Goal: Check status: Check status

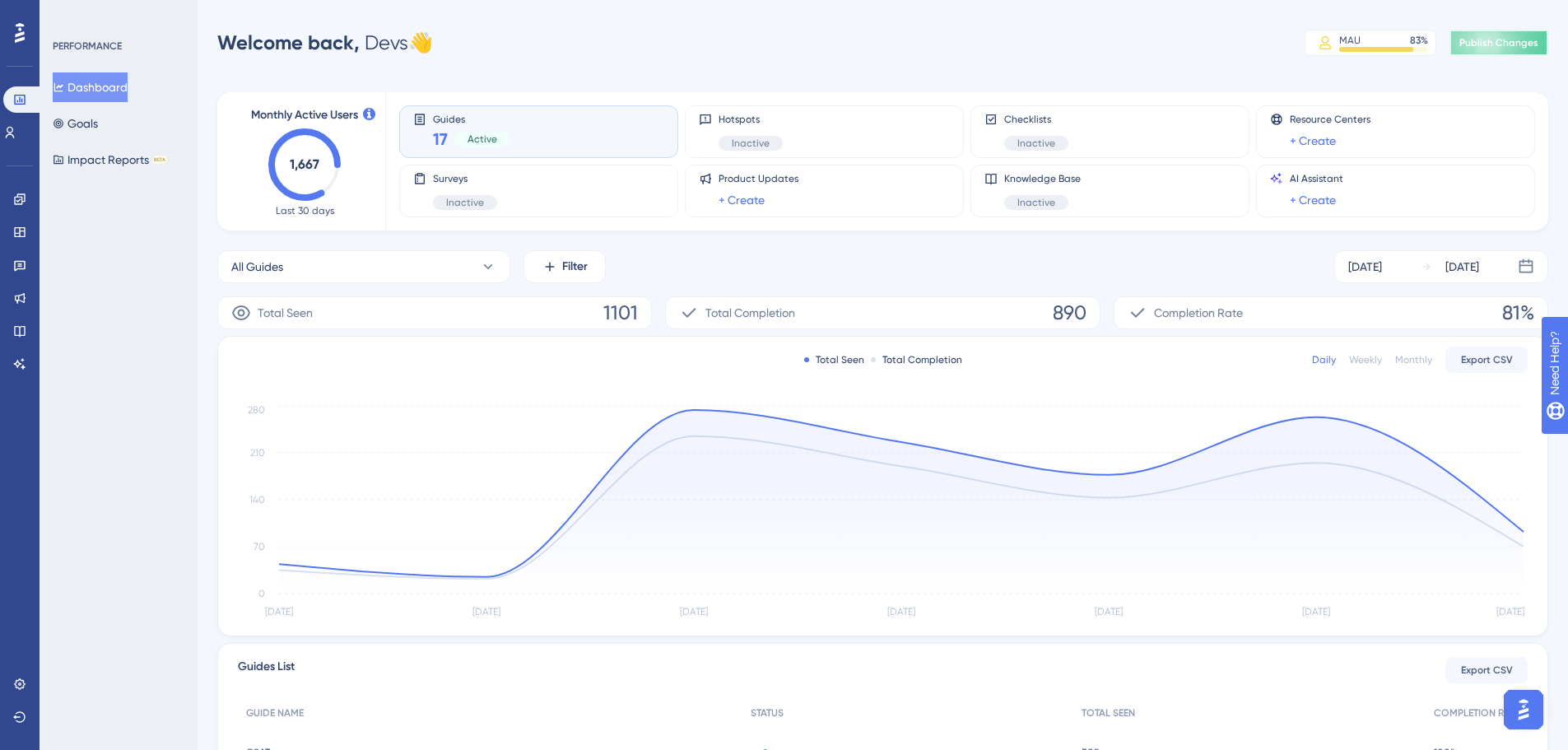
drag, startPoint x: 1513, startPoint y: 45, endPoint x: 1493, endPoint y: 62, distance: 26.2
click at [1512, 44] on span "Publish Changes" at bounding box center [1499, 42] width 79 height 13
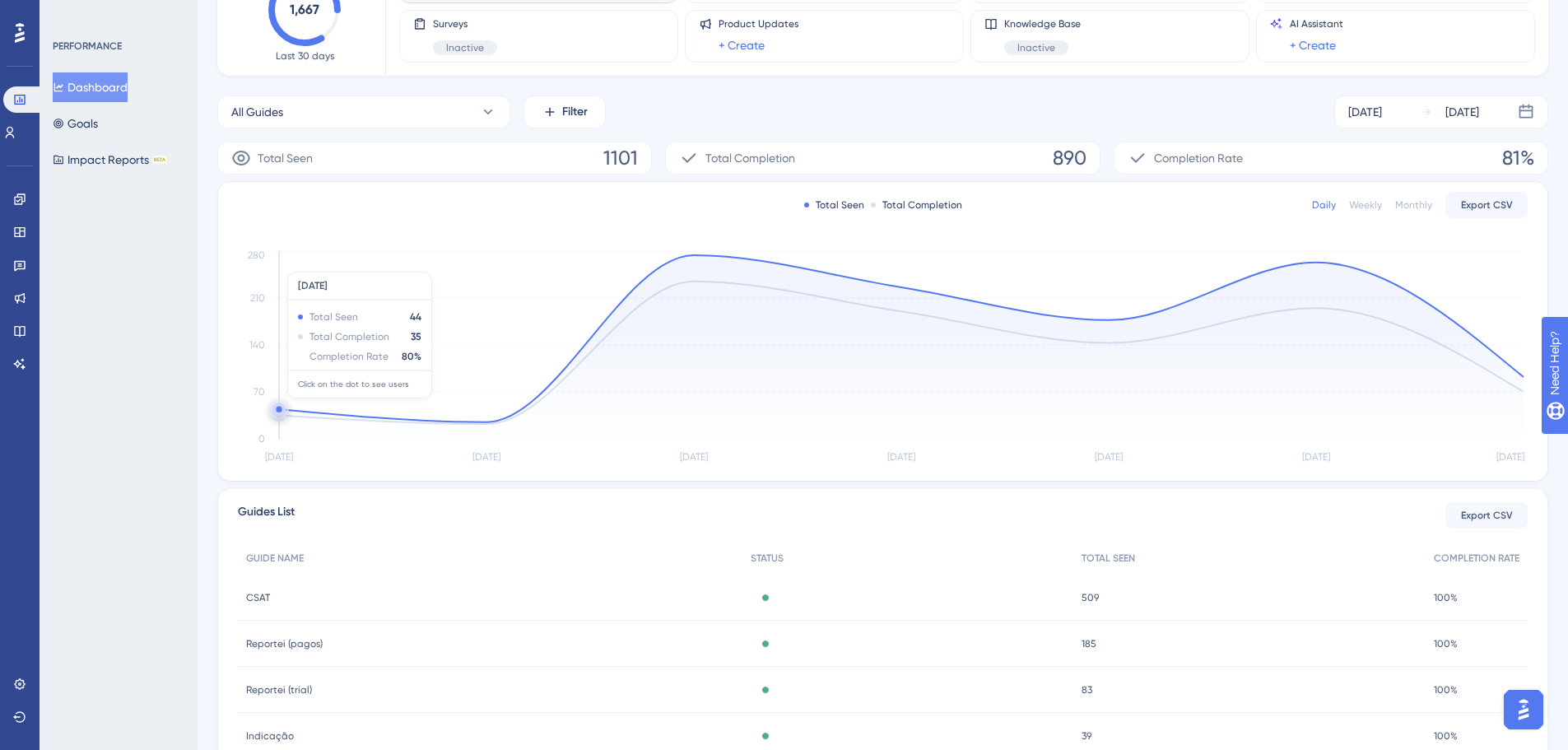
scroll to position [316, 0]
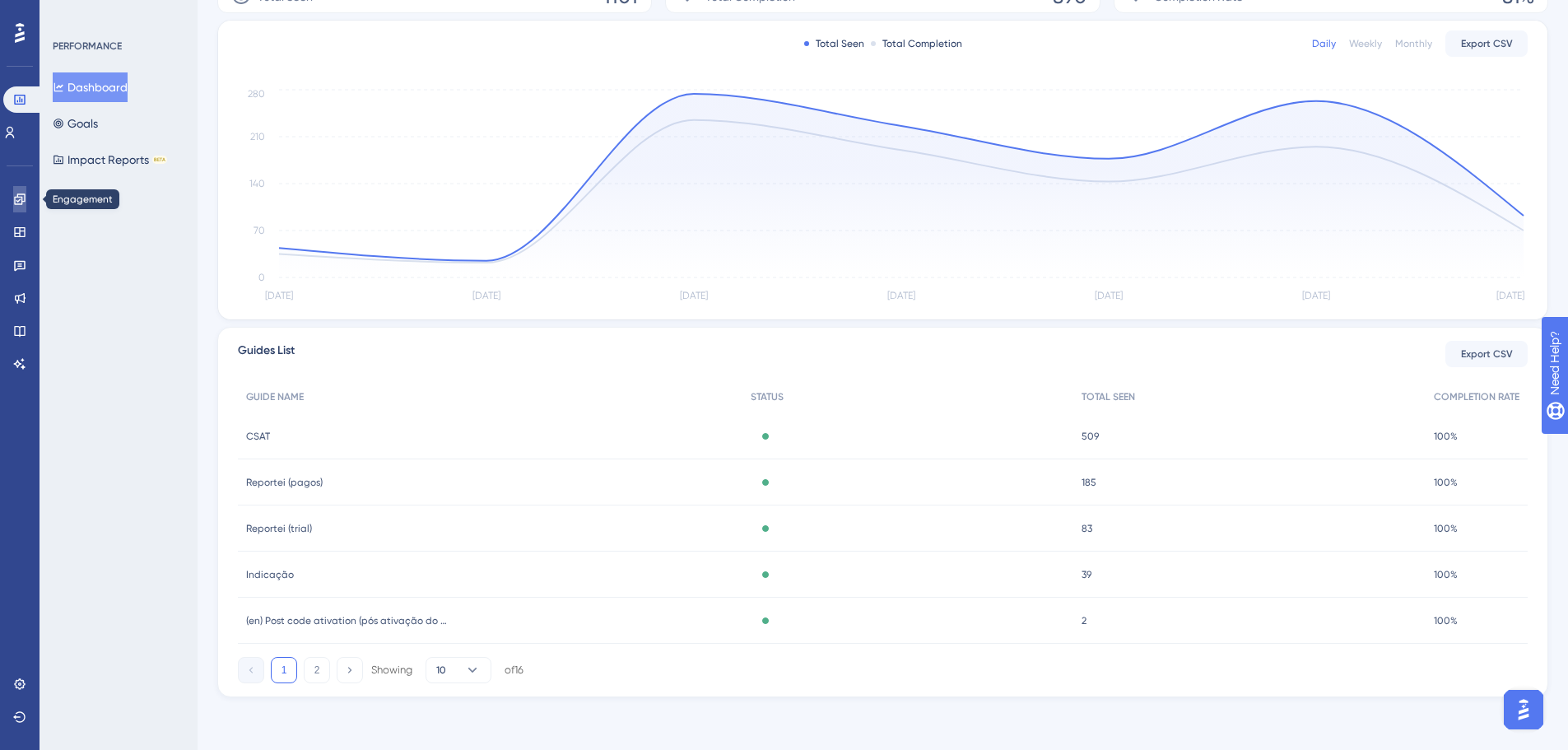
click at [23, 199] on icon at bounding box center [19, 198] width 11 height 11
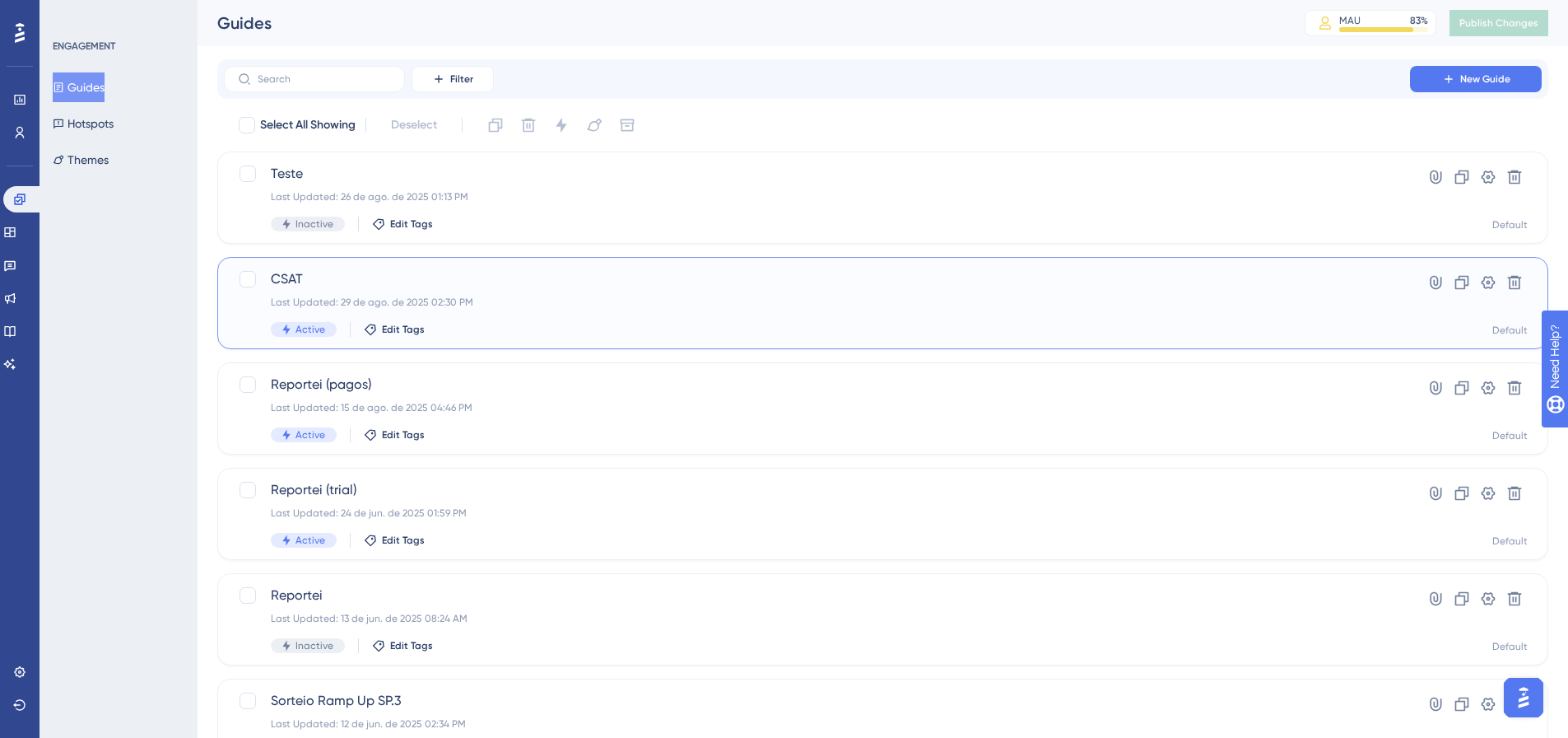
click at [690, 319] on div "CSAT Last Updated: 29 de ago. de 2025 02:30 PM Active Edit Tags" at bounding box center [817, 303] width 1093 height 68
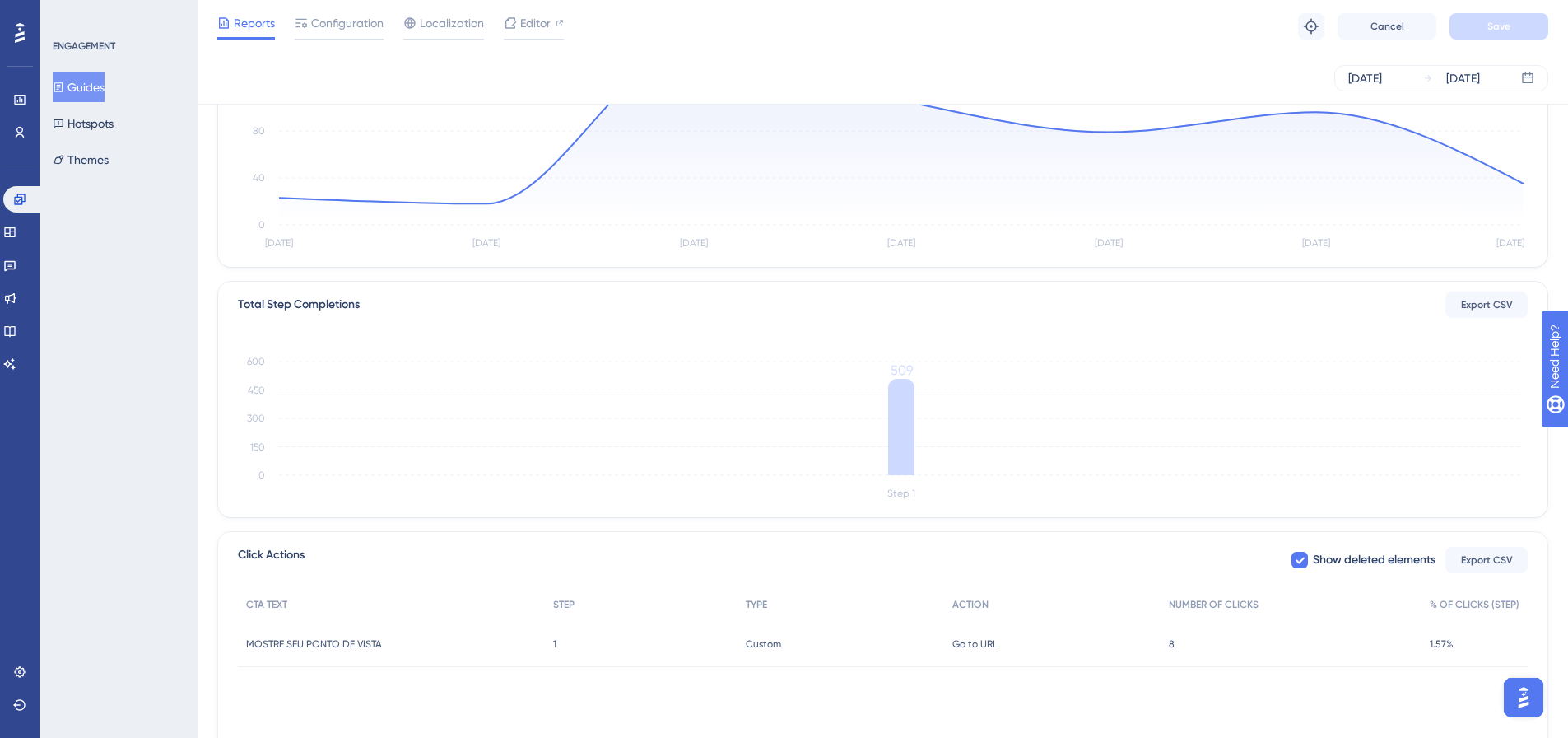
scroll to position [247, 0]
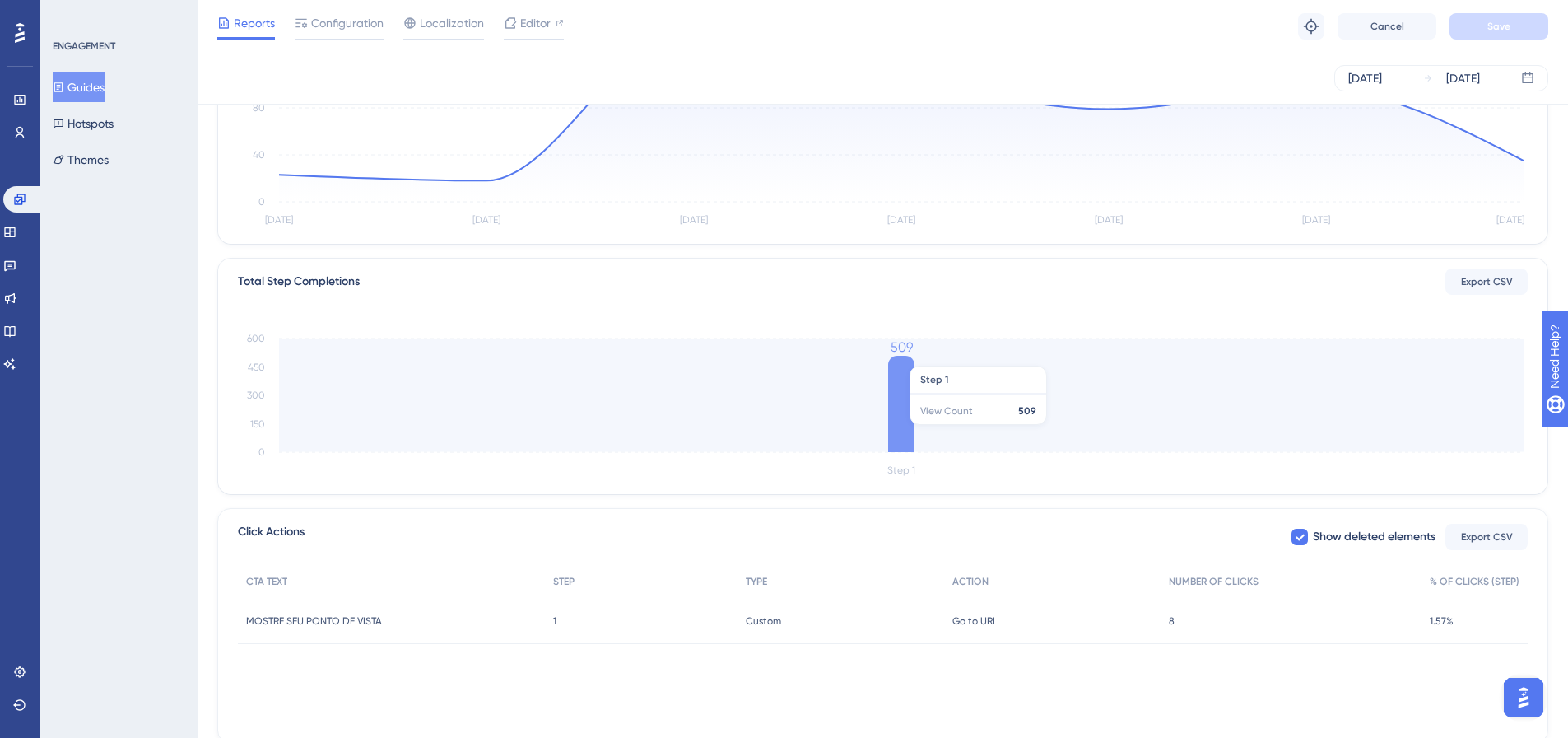
click at [890, 433] on icon at bounding box center [902, 404] width 27 height 97
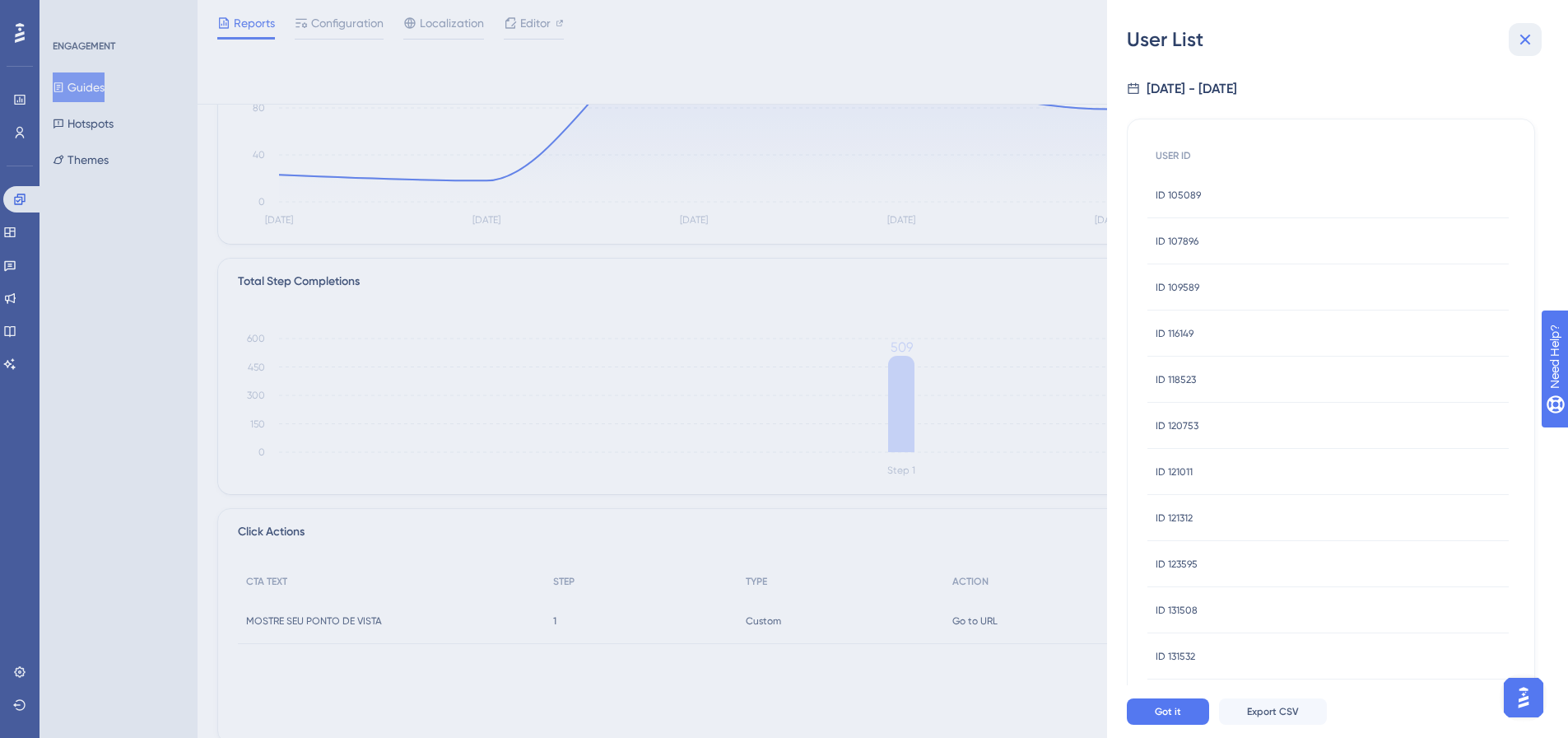
click at [1527, 32] on icon at bounding box center [1525, 40] width 20 height 20
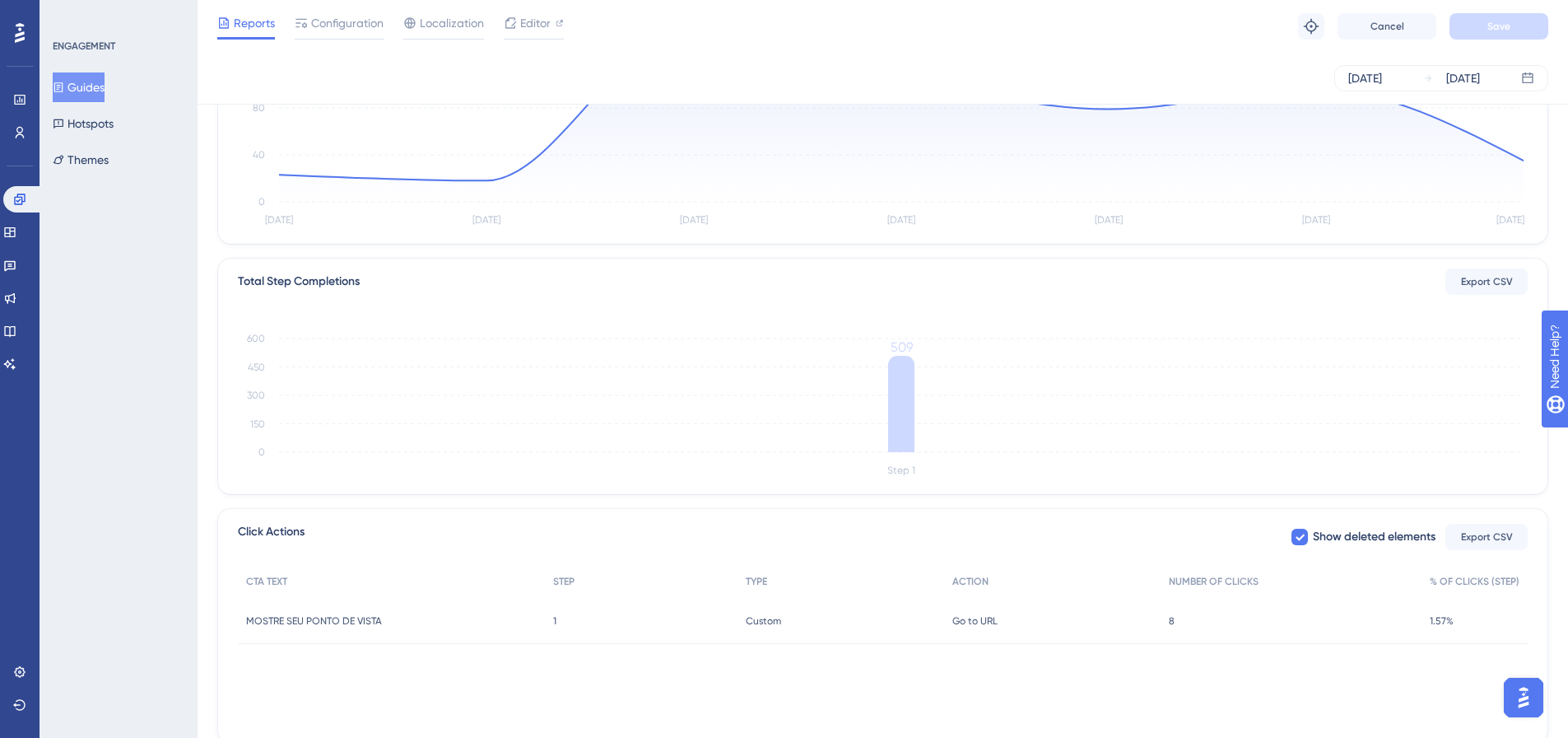
click at [351, 617] on span "MOSTRE SEU PONTO DE VISTA" at bounding box center [313, 621] width 136 height 13
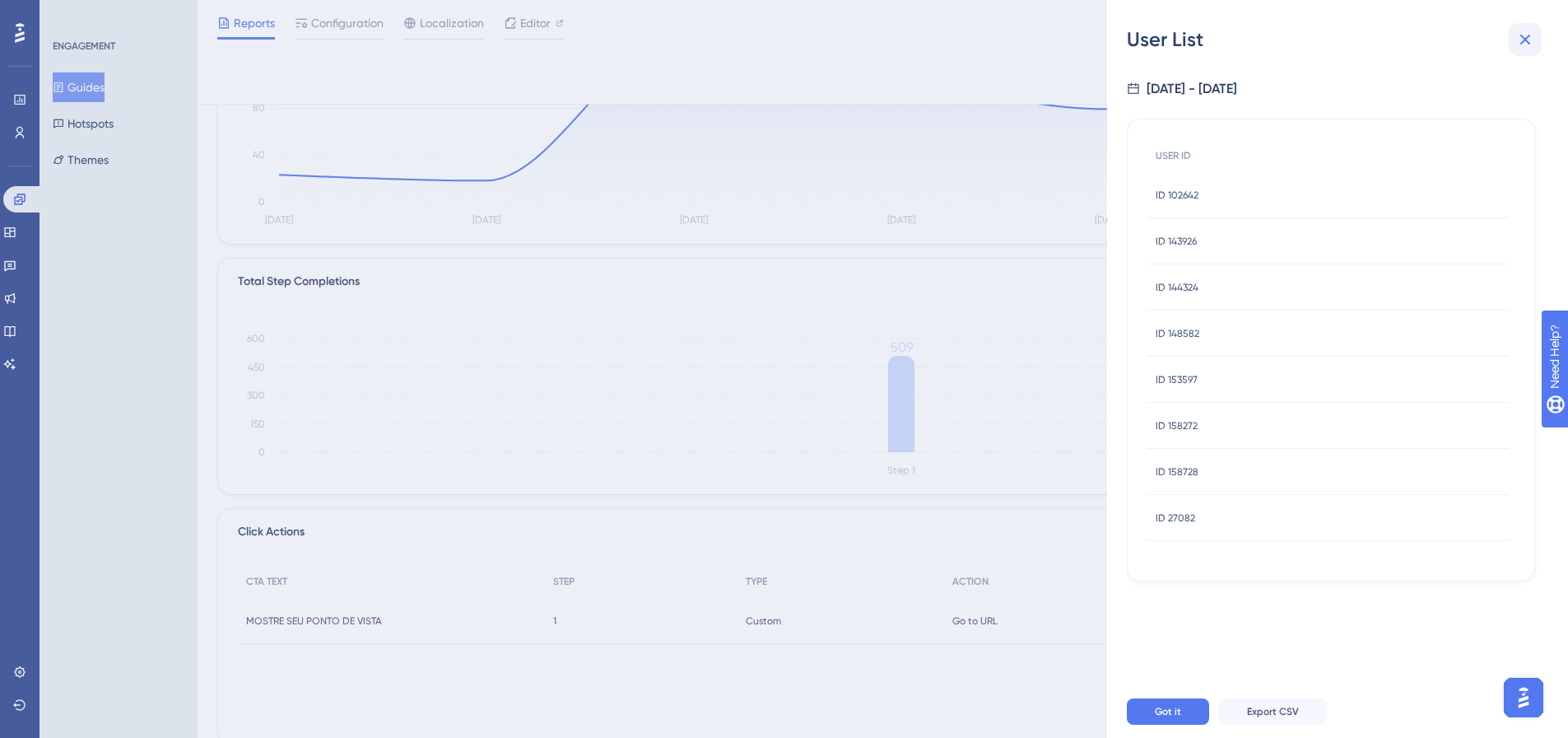
click at [1513, 40] on button at bounding box center [1525, 40] width 33 height 33
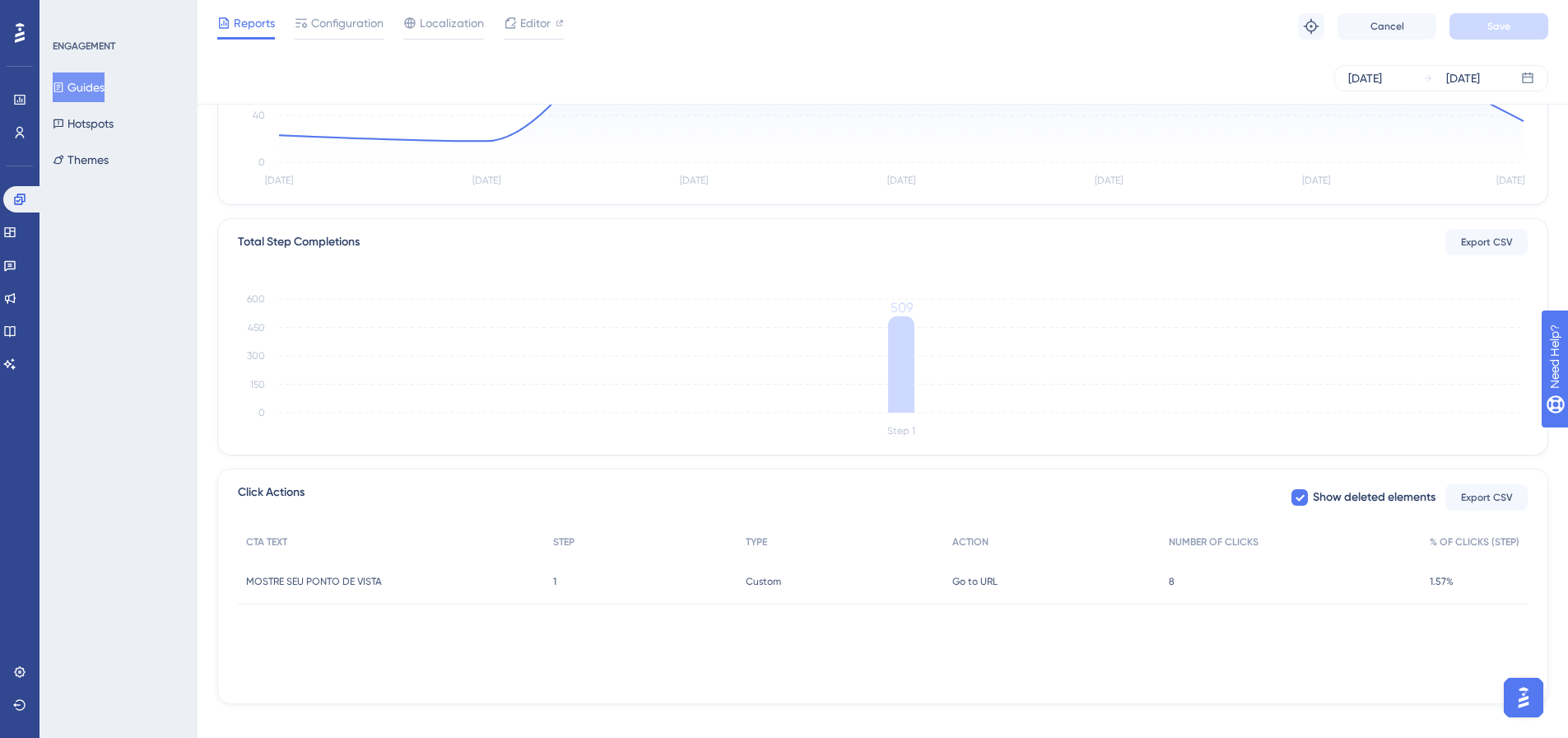
scroll to position [305, 0]
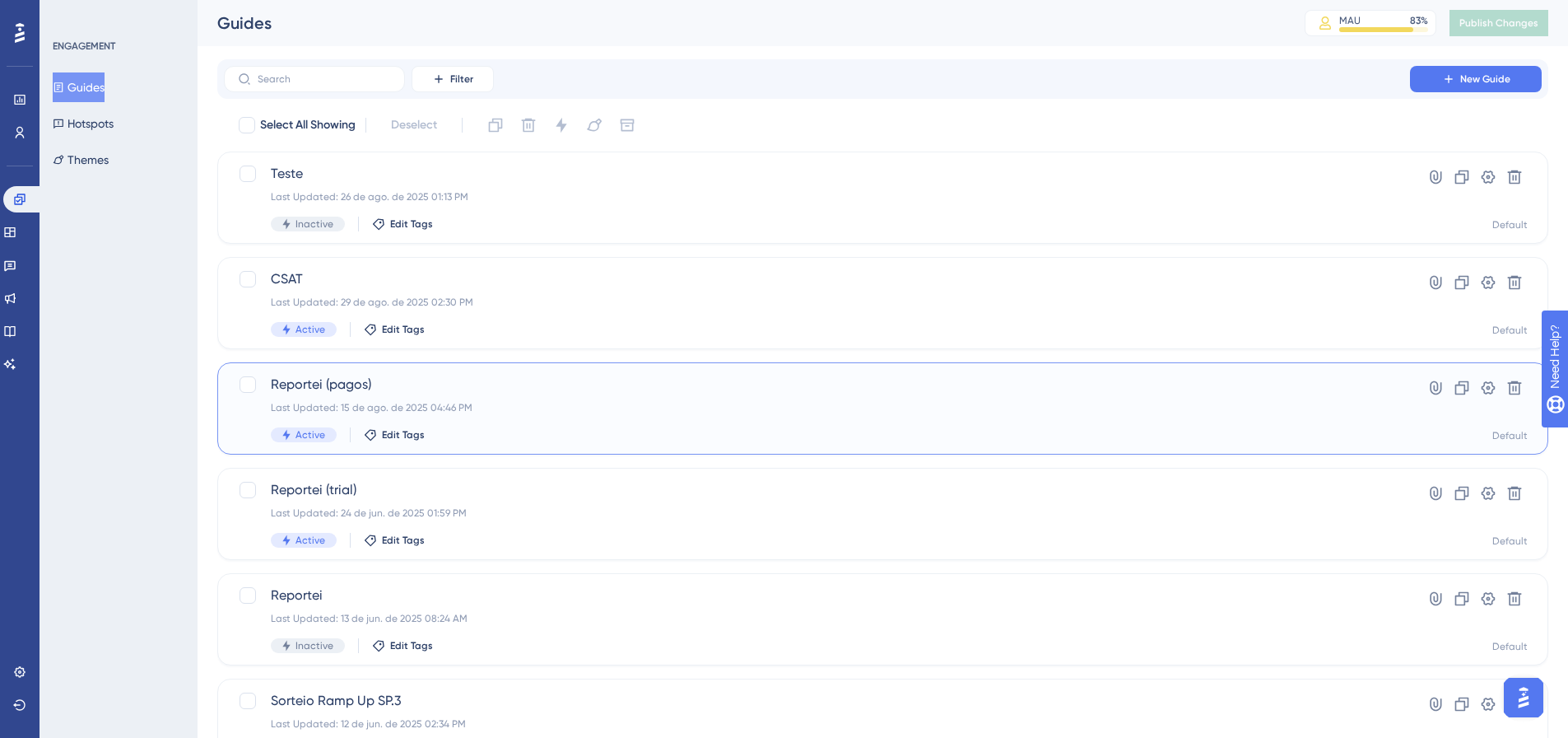
click at [699, 398] on div "Reportei (pagos) Last Updated: 15 de ago. de 2025 04:46 PM Active Edit Tags" at bounding box center [817, 408] width 1093 height 68
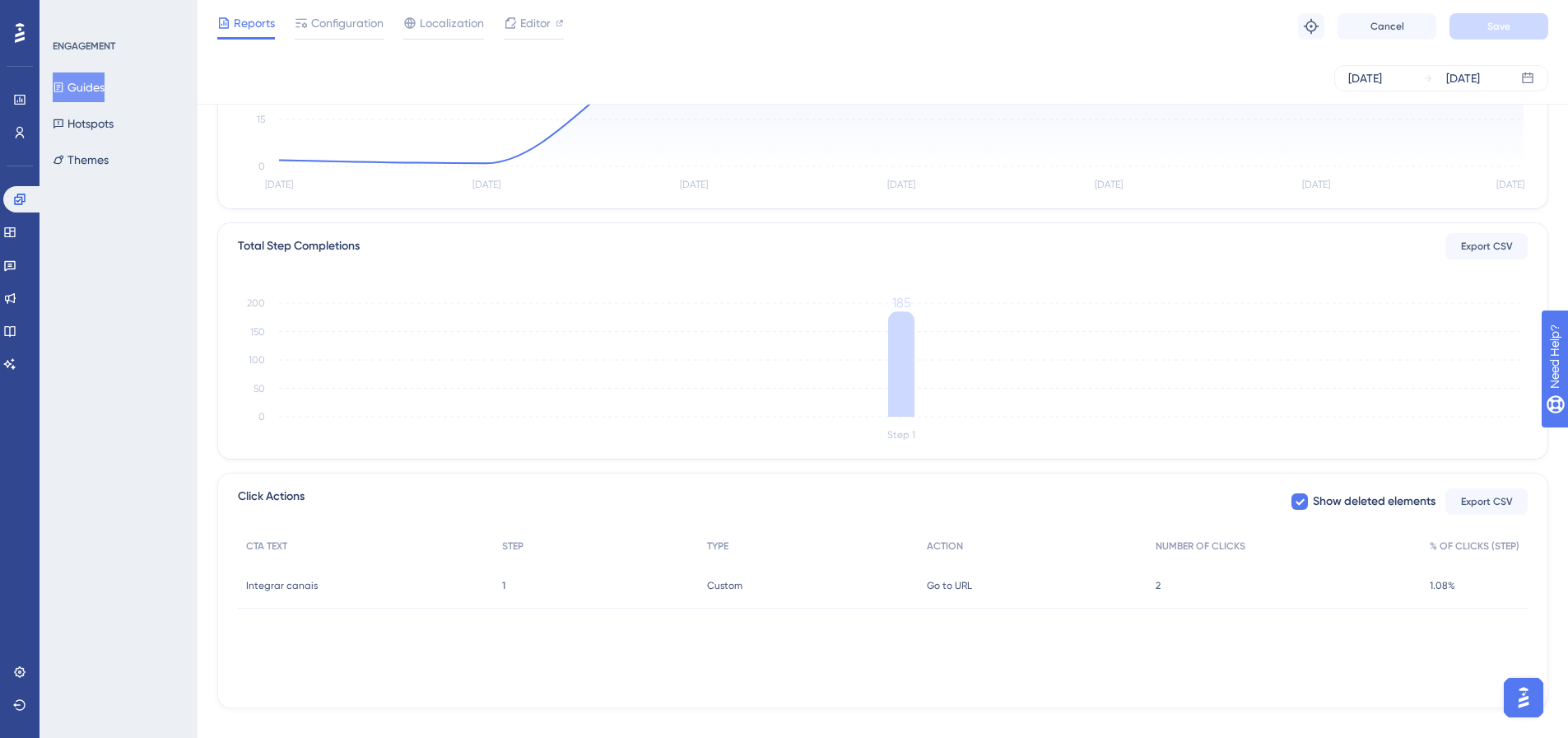
scroll to position [305, 0]
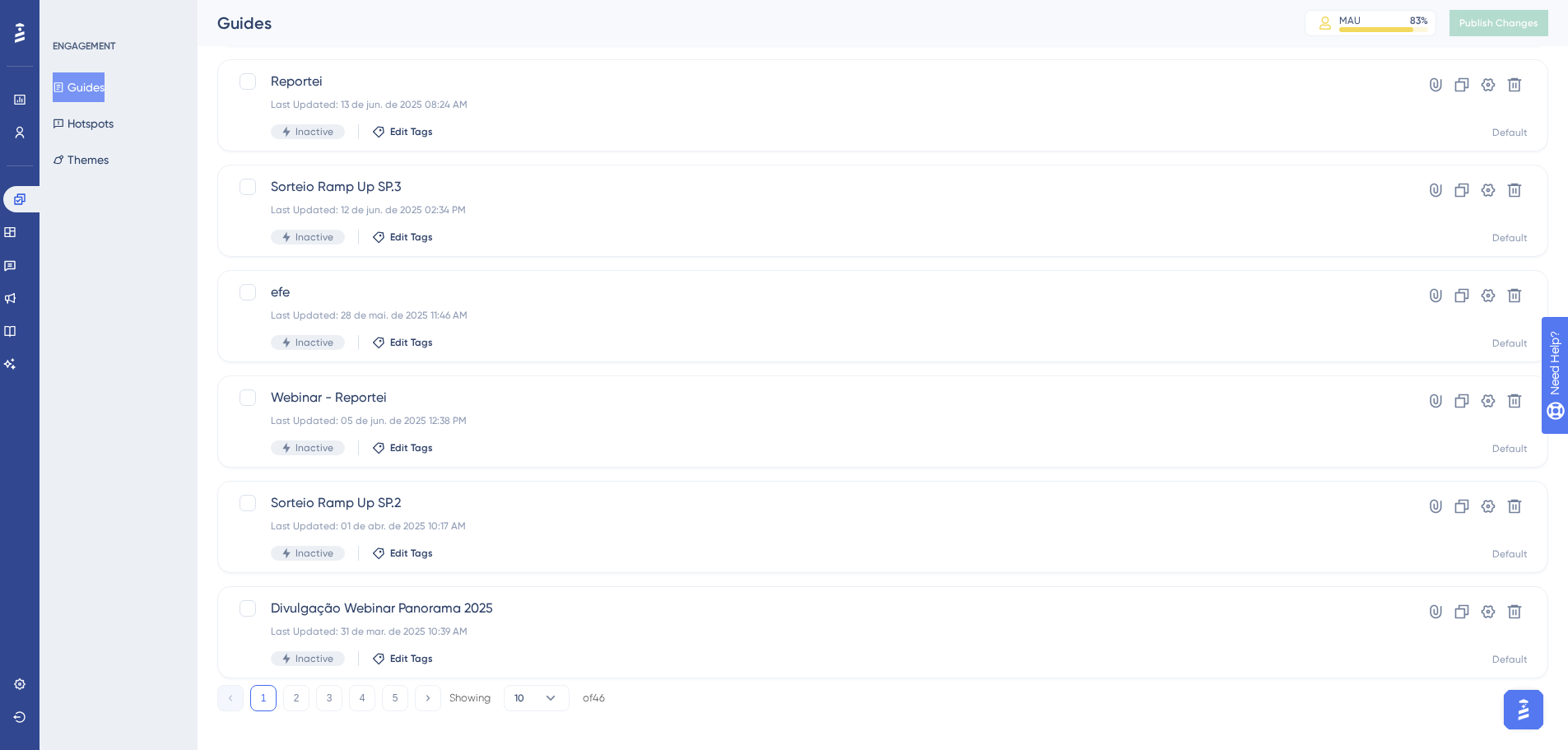
scroll to position [528, 0]
